Goal: Communication & Community: Ask a question

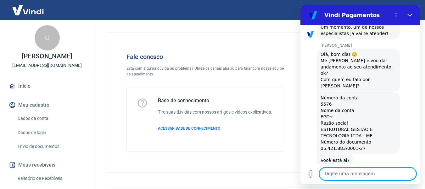
scroll to position [643, 0]
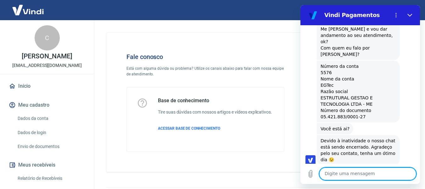
click at [344, 166] on div "Digite uma mensagem x" at bounding box center [361, 173] width 120 height 20
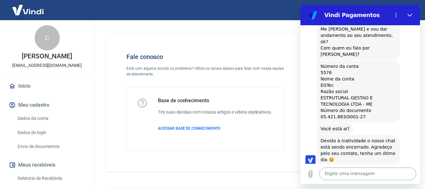
click at [344, 169] on textarea at bounding box center [368, 173] width 97 height 13
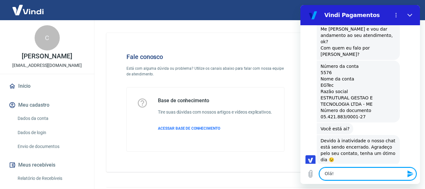
type textarea "Olá!"
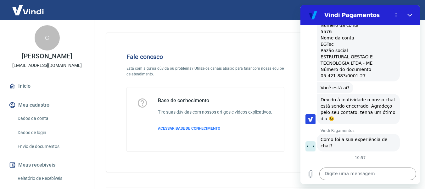
scroll to position [705, 0]
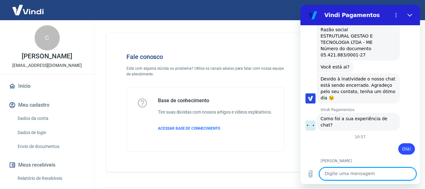
click at [347, 170] on textarea at bounding box center [368, 173] width 97 height 13
type textarea "O"
type textarea "Desculpe a demora [PERSON_NAME]."
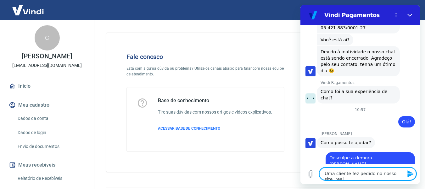
scroll to position [733, 0]
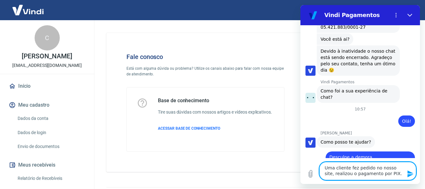
type textarea "Uma cliente fez pedido no nosso site, realizou o pagamento por PIX."
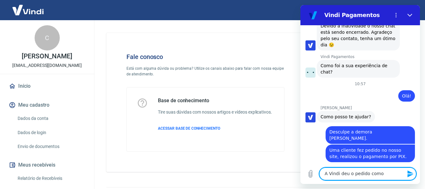
scroll to position [759, 0]
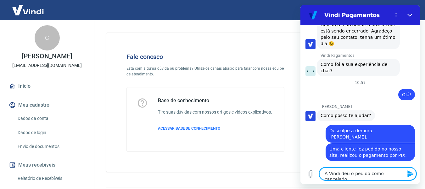
type textarea "A Vindi deu o pedido como cancelado."
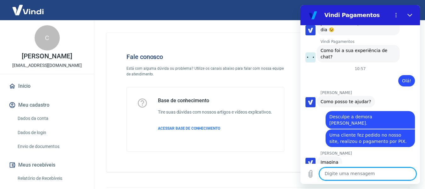
scroll to position [774, 0]
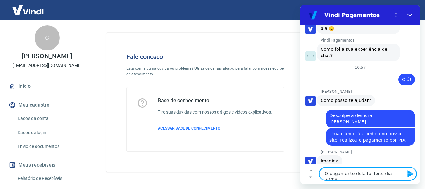
type textarea "O pagamento dela foi feito dia 20/08."
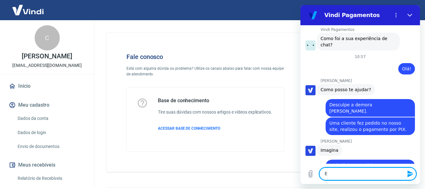
scroll to position [786, 0]
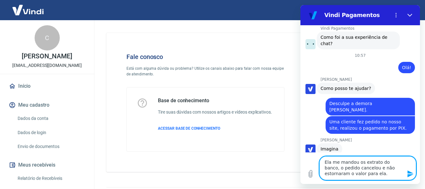
type textarea "Ela me mandou os extrato do banco, o pedido cancelou e não estornaram o valor p…"
click at [409, 173] on icon "Enviar mensagem" at bounding box center [411, 173] width 6 height 7
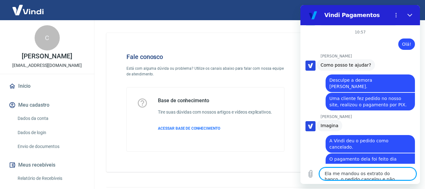
scroll to position [811, 0]
